Goal: Entertainment & Leisure: Consume media (video, audio)

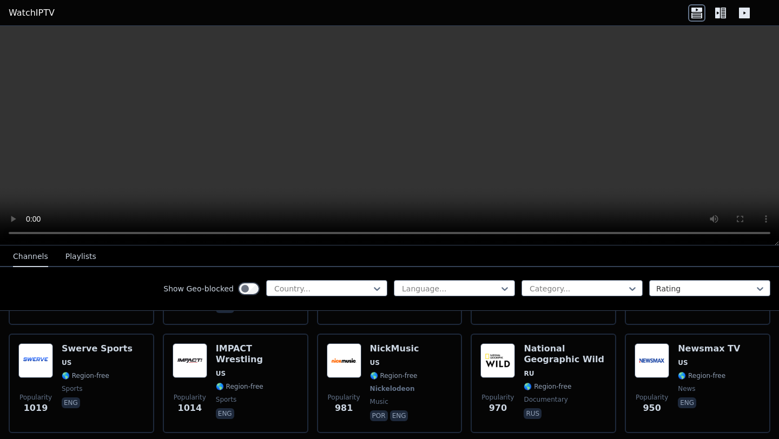
scroll to position [1299, 0]
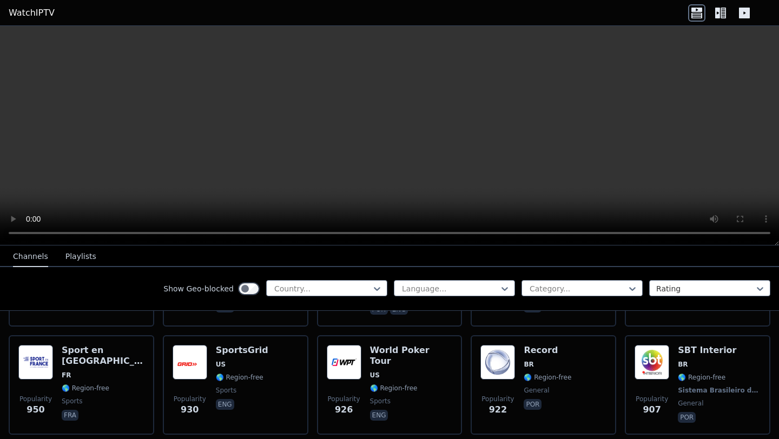
scroll to position [1385, 0]
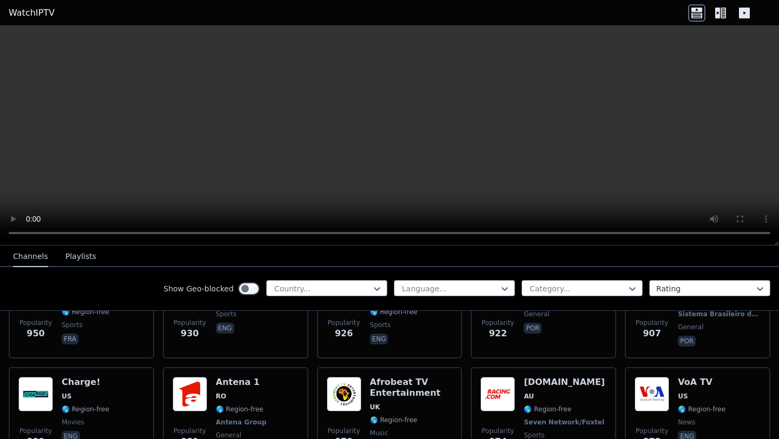
scroll to position [1472, 0]
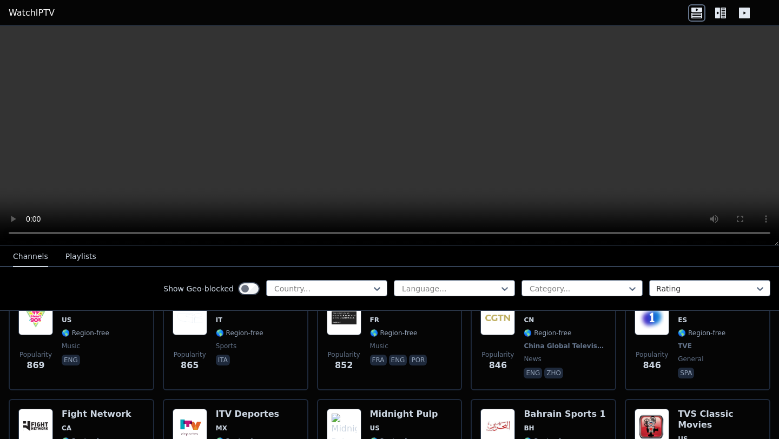
scroll to position [1666, 0]
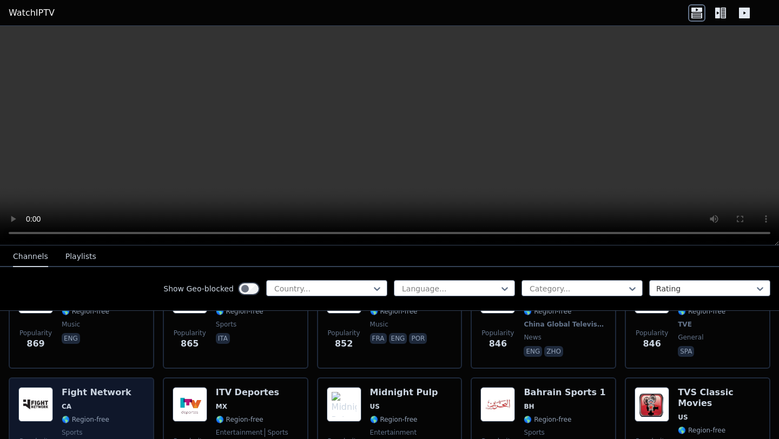
click at [30, 403] on img at bounding box center [35, 404] width 35 height 35
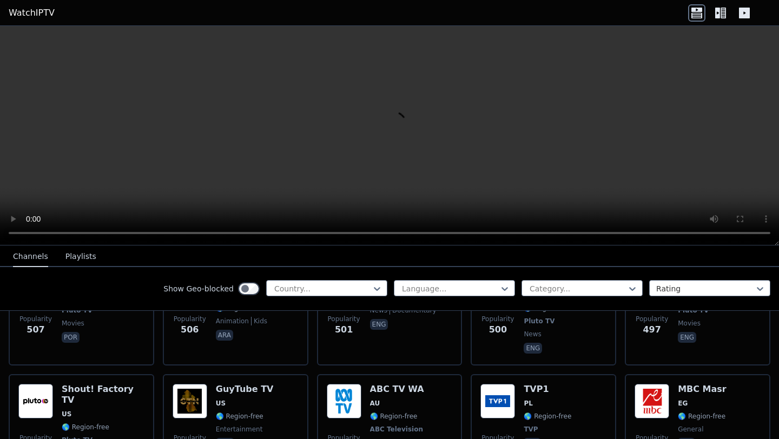
scroll to position [3225, 0]
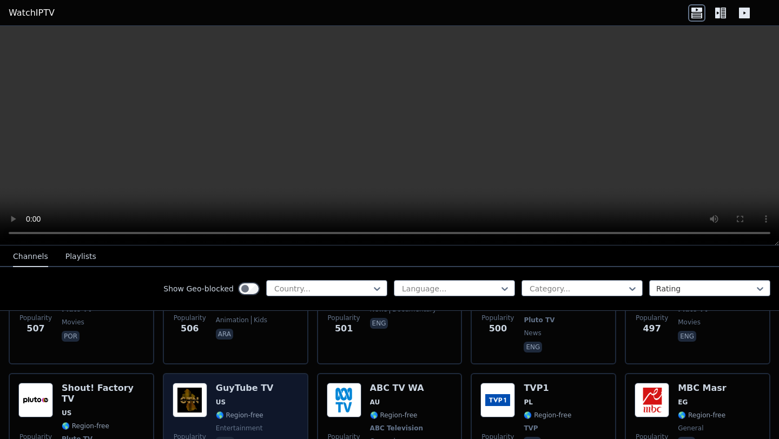
click at [205, 392] on img at bounding box center [190, 400] width 35 height 35
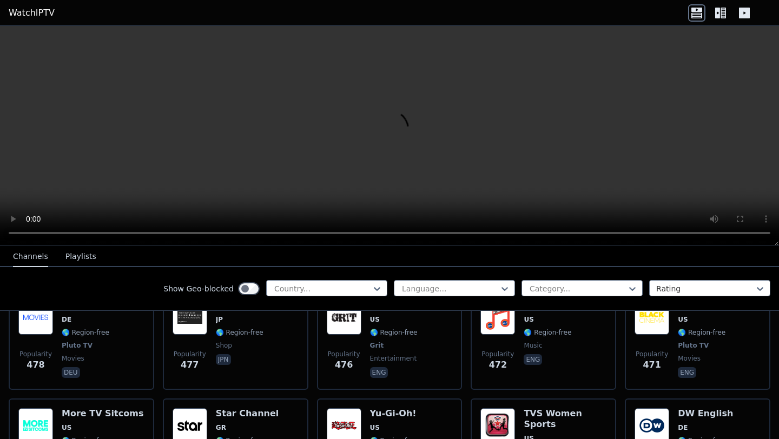
scroll to position [3463, 0]
